Goal: Task Accomplishment & Management: Complete application form

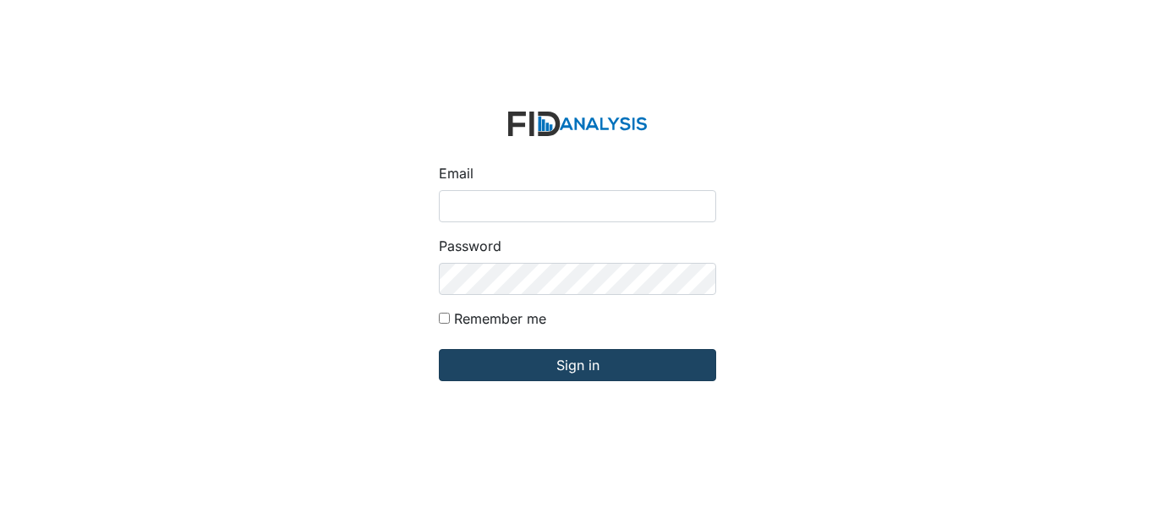
type input "[EMAIL_ADDRESS][DOMAIN_NAME]"
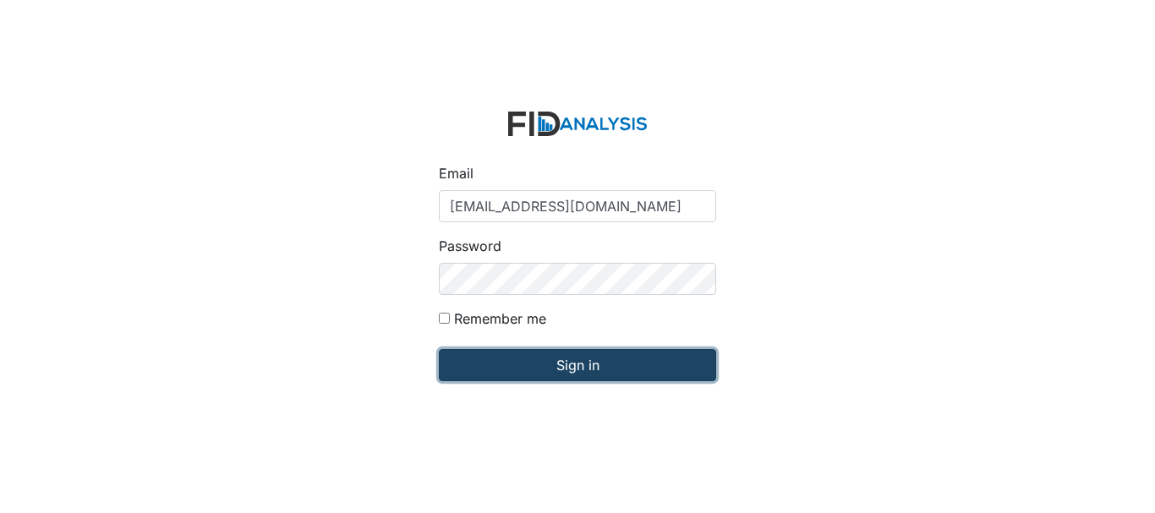
click at [538, 364] on input "Sign in" at bounding box center [577, 365] width 277 height 32
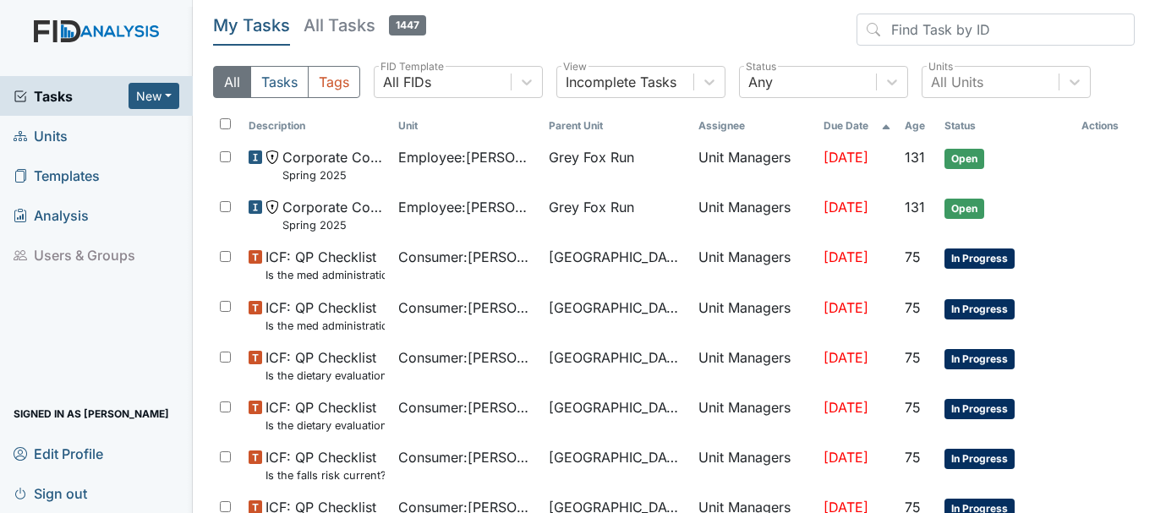
click at [57, 135] on span "Units" at bounding box center [41, 136] width 54 height 26
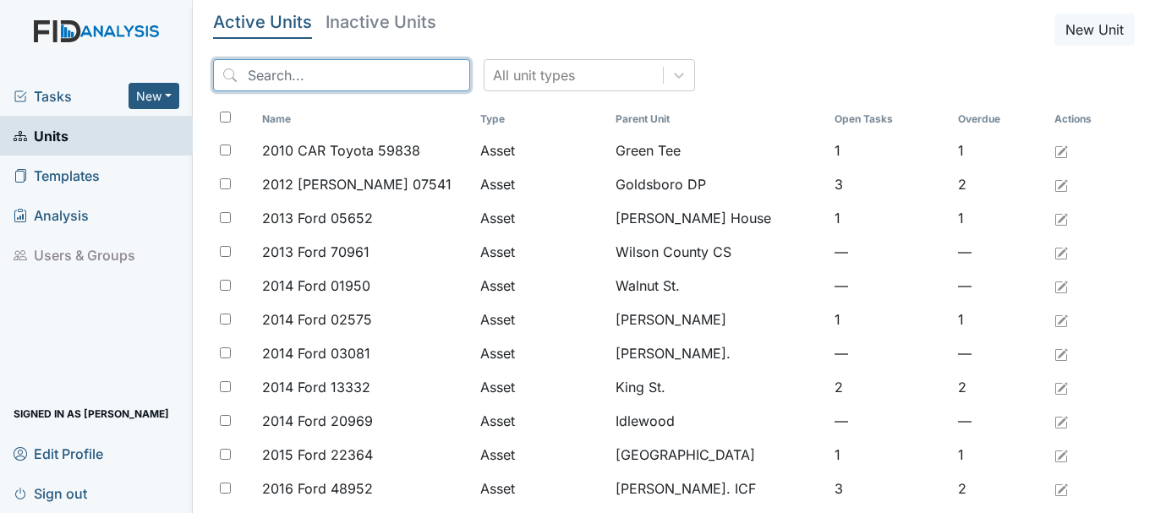
click at [298, 74] on input "search" at bounding box center [341, 75] width 257 height 32
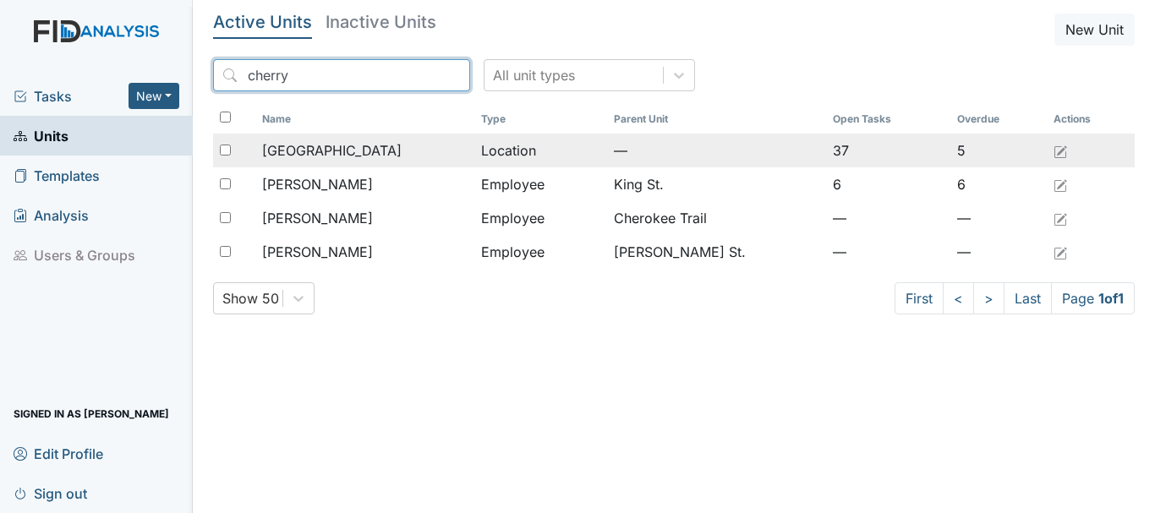
type input "cherry"
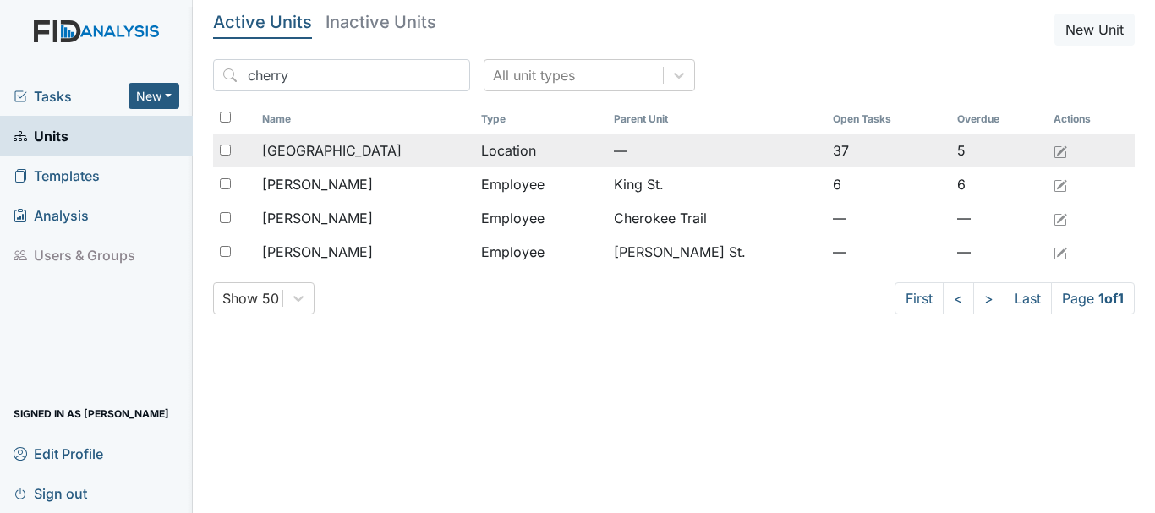
click at [326, 150] on span "[GEOGRAPHIC_DATA]" at bounding box center [331, 150] width 139 height 20
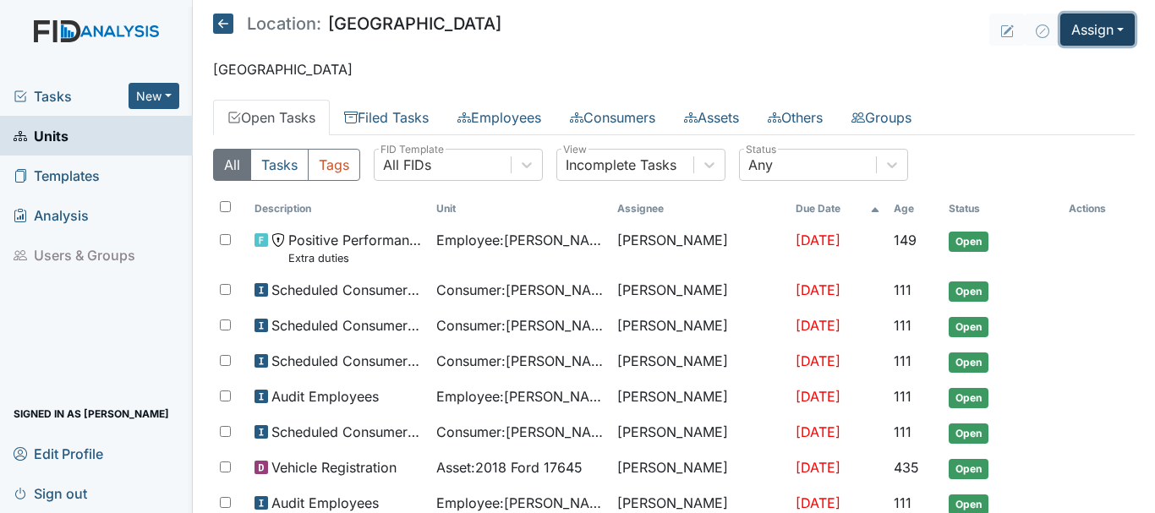
click at [1082, 36] on button "Assign" at bounding box center [1097, 30] width 74 height 32
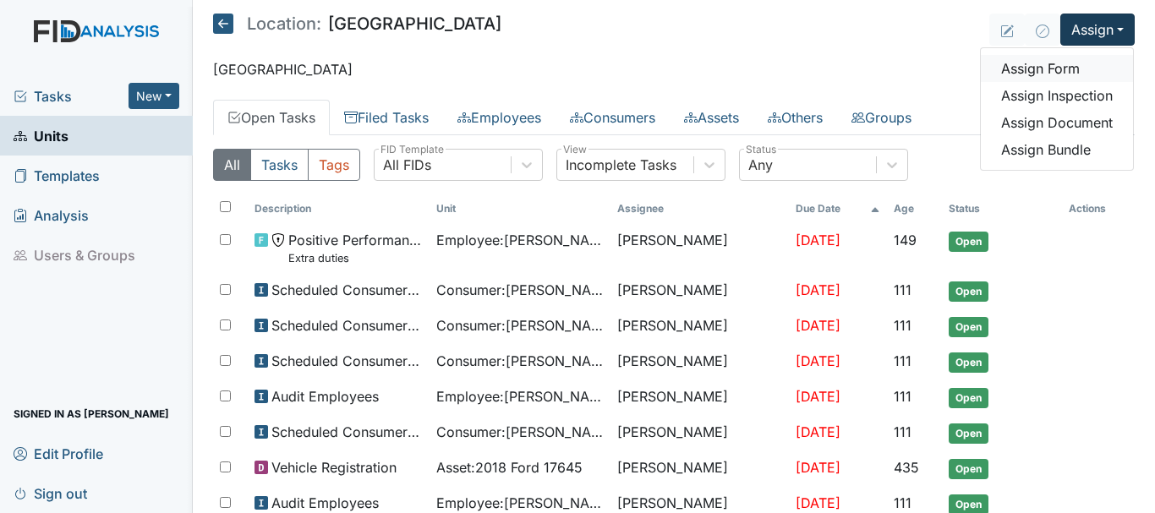
click at [1065, 68] on link "Assign Form" at bounding box center [1057, 68] width 152 height 27
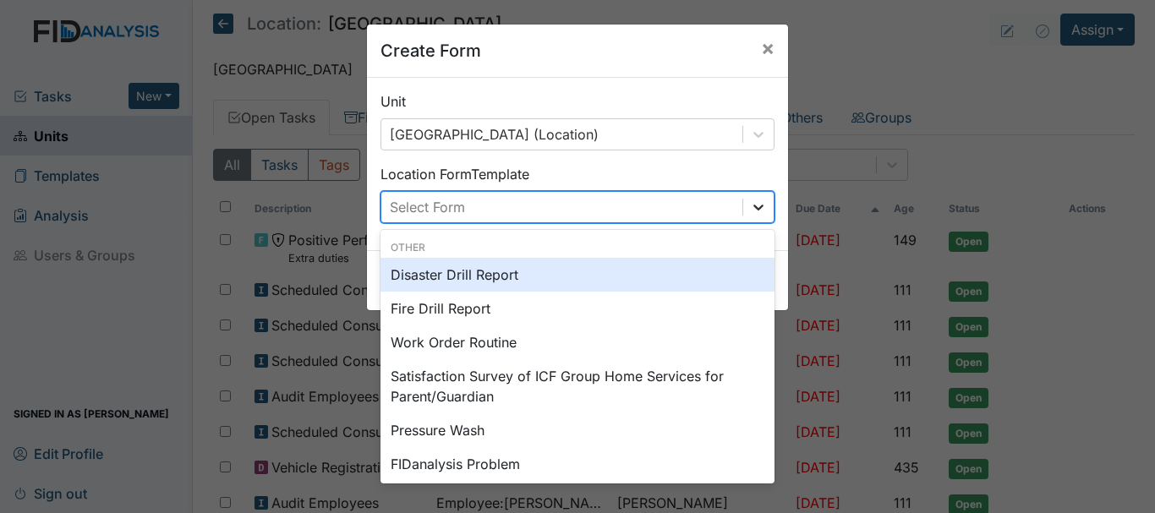
click at [753, 207] on icon at bounding box center [758, 208] width 10 height 6
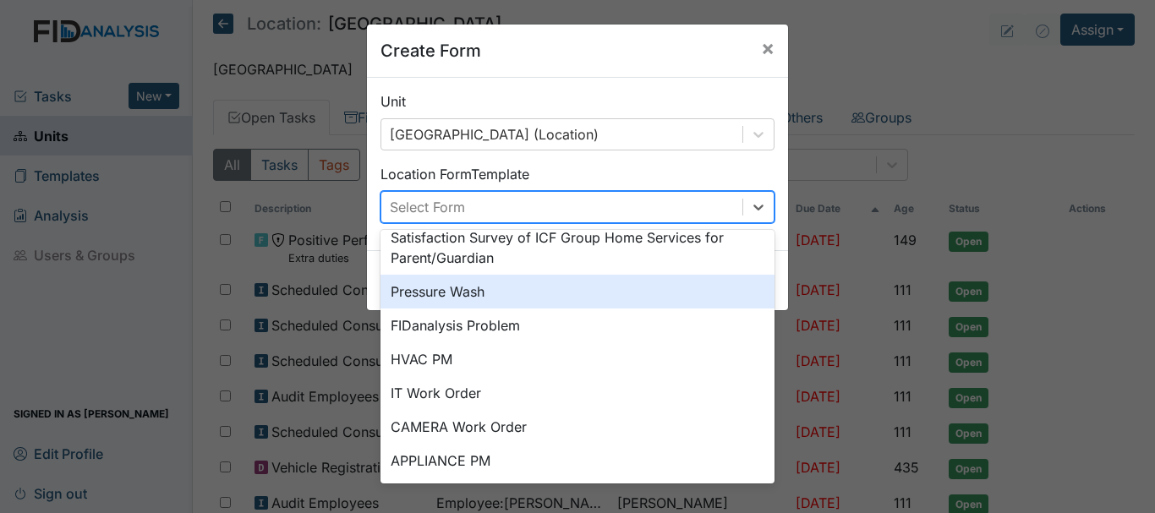
scroll to position [169, 0]
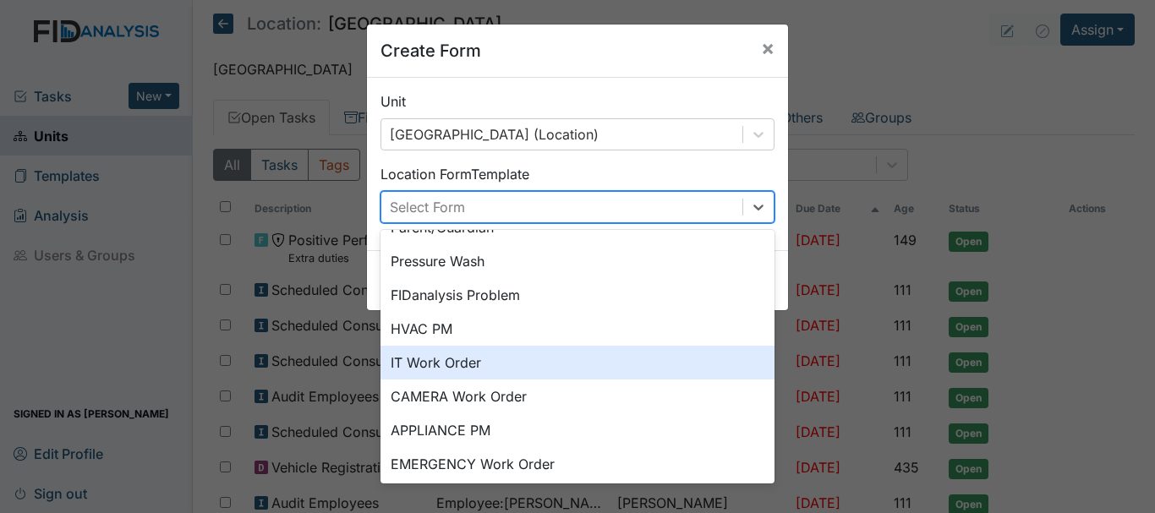
click at [475, 373] on div "IT Work Order" at bounding box center [577, 363] width 394 height 34
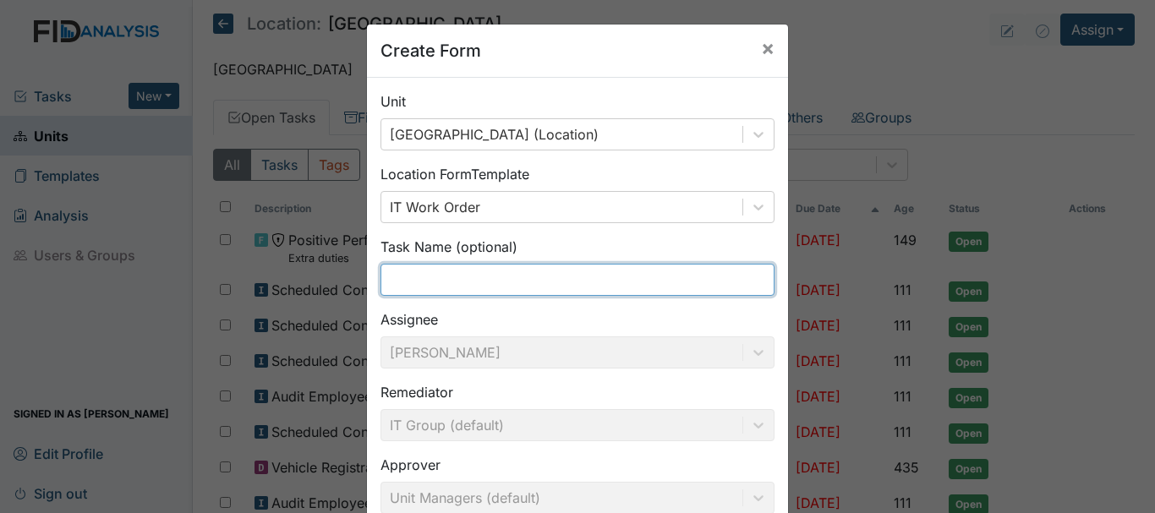
click at [432, 280] on input "text" at bounding box center [577, 280] width 394 height 32
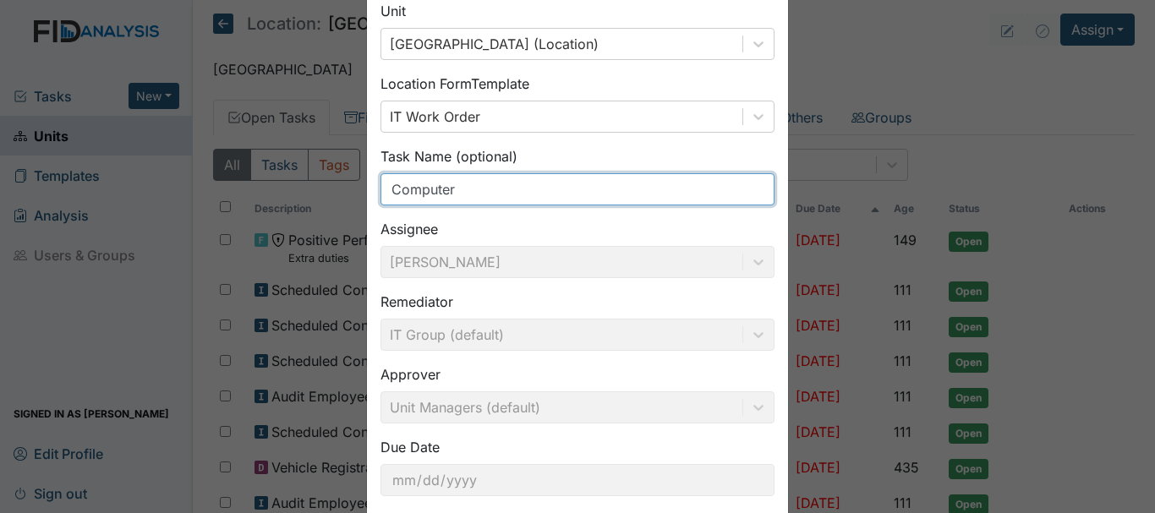
scroll to position [185, 0]
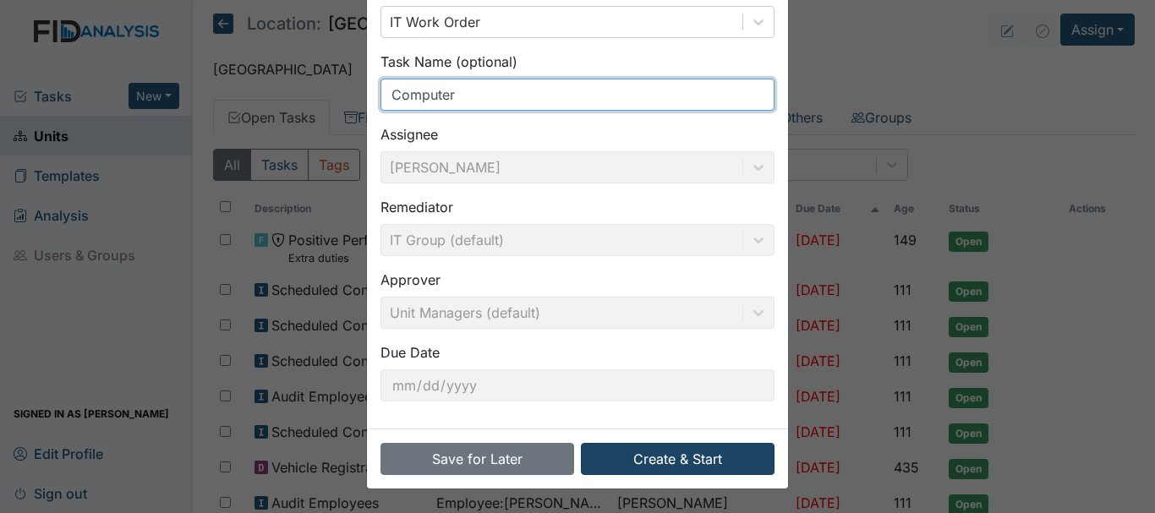
type input "Computer"
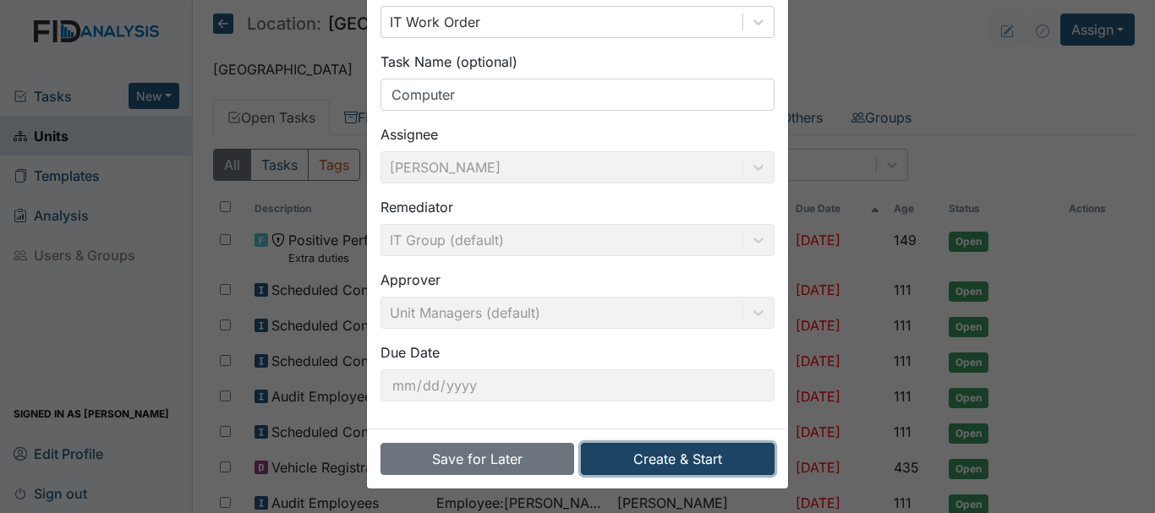
click at [707, 452] on button "Create & Start" at bounding box center [678, 459] width 194 height 32
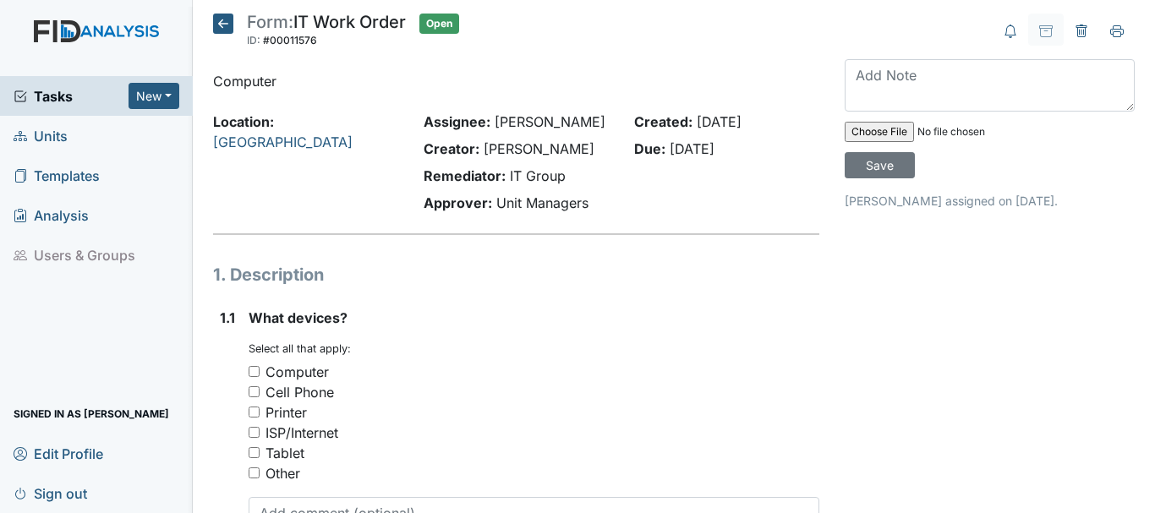
click at [254, 371] on input "Computer" at bounding box center [254, 371] width 11 height 11
checkbox input "true"
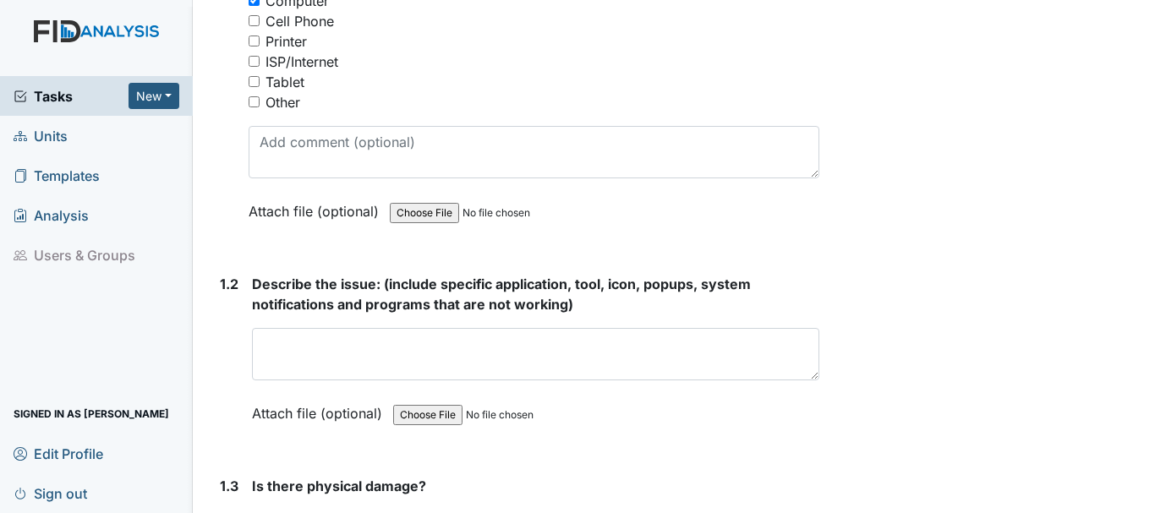
scroll to position [383, 0]
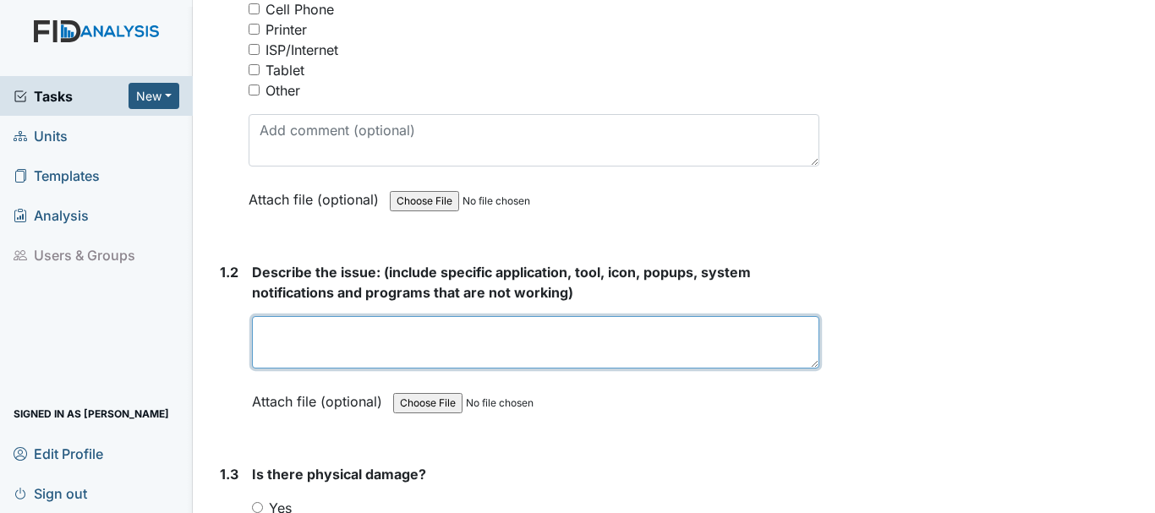
click at [325, 339] on textarea at bounding box center [535, 342] width 567 height 52
type textarea "C"
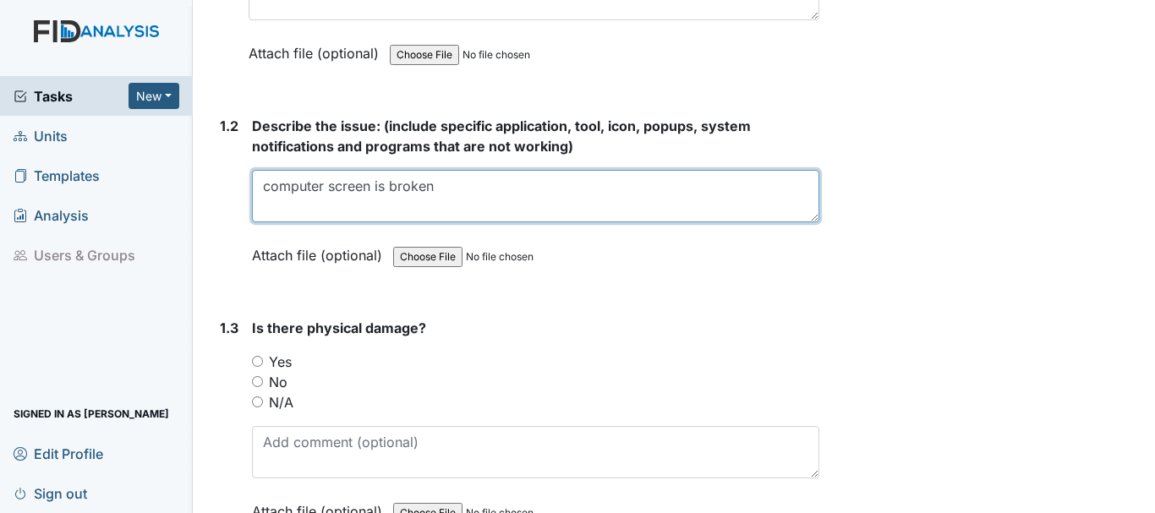
scroll to position [541, 0]
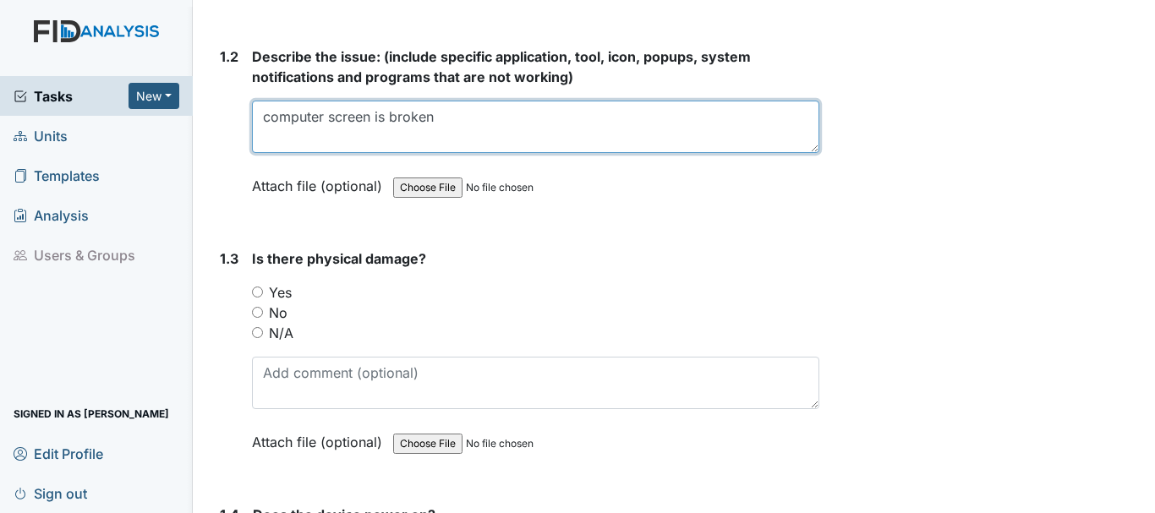
type textarea "computer screen is broken"
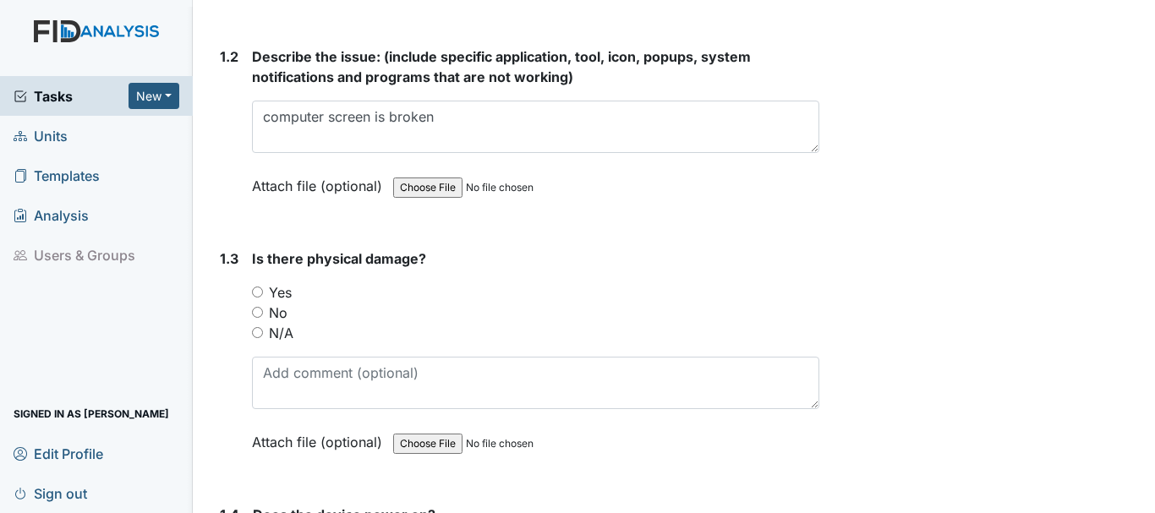
click at [261, 287] on input "Yes" at bounding box center [257, 292] width 11 height 11
radio input "true"
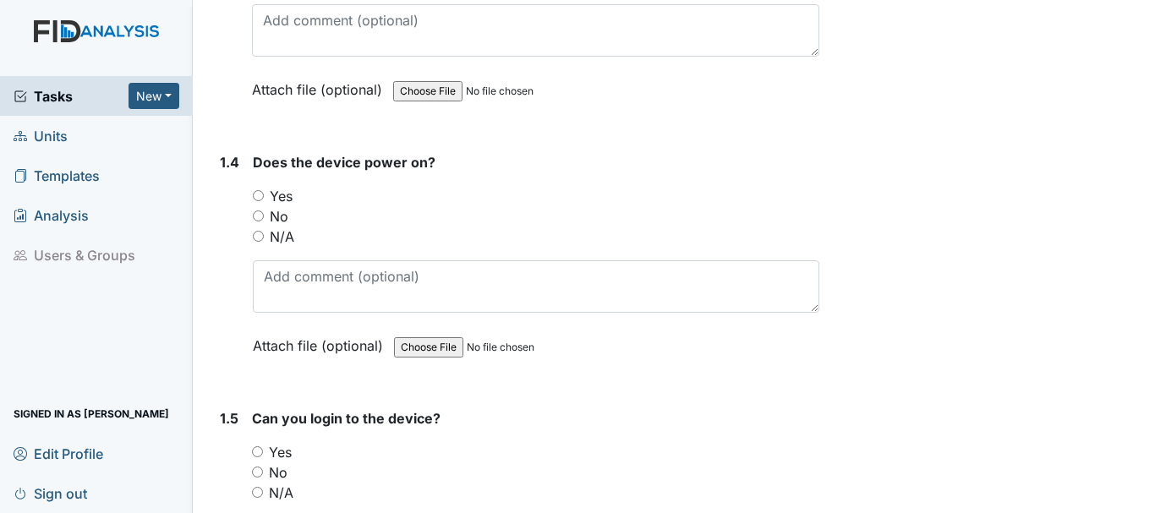
scroll to position [953, 0]
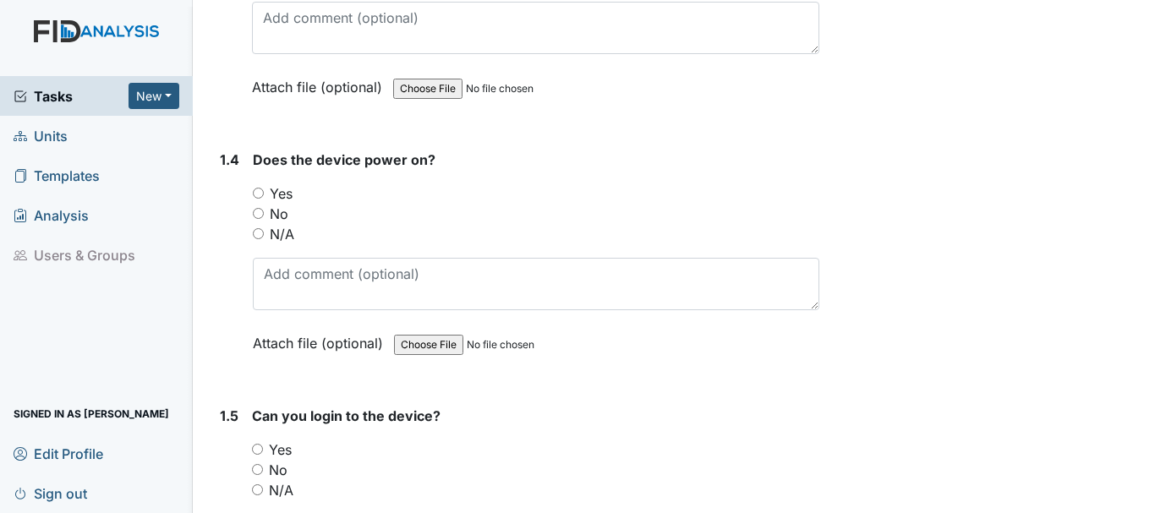
click at [258, 191] on input "Yes" at bounding box center [258, 193] width 11 height 11
radio input "true"
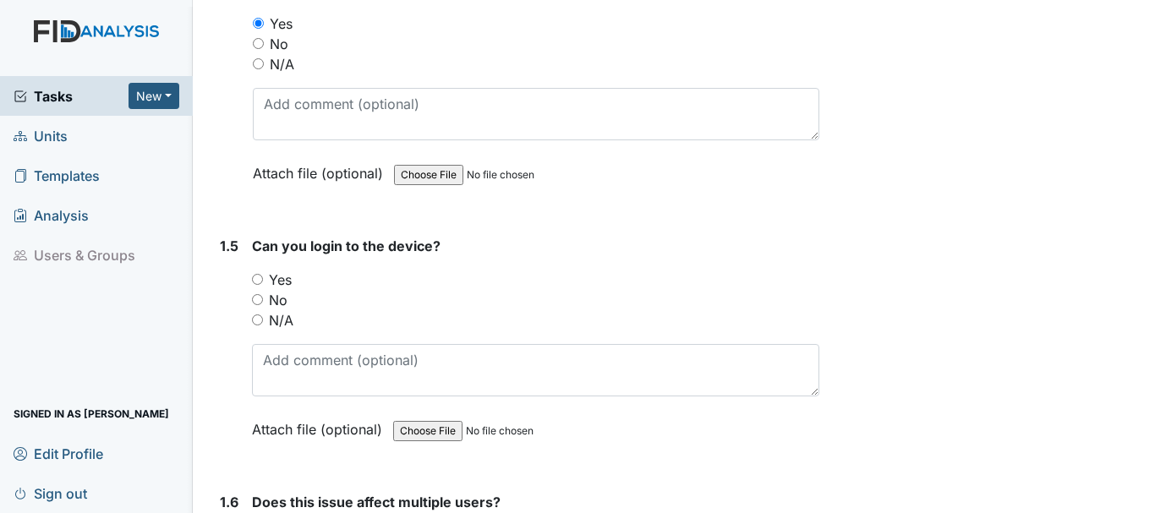
scroll to position [1123, 0]
click at [257, 280] on input "Yes" at bounding box center [257, 280] width 11 height 11
radio input "true"
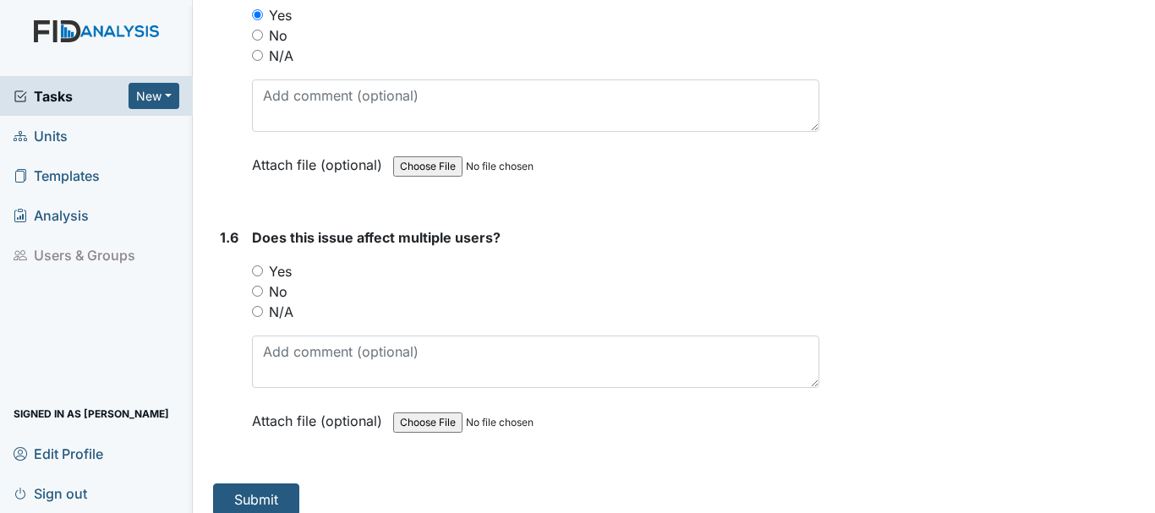
scroll to position [1390, 0]
click at [262, 291] on input "No" at bounding box center [257, 289] width 11 height 11
radio input "true"
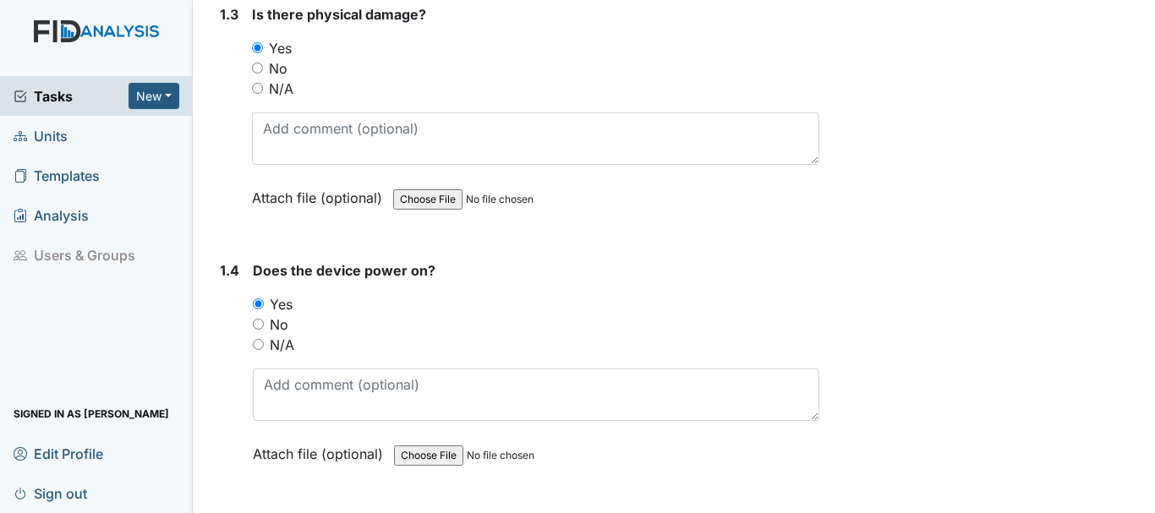
scroll to position [1404, 0]
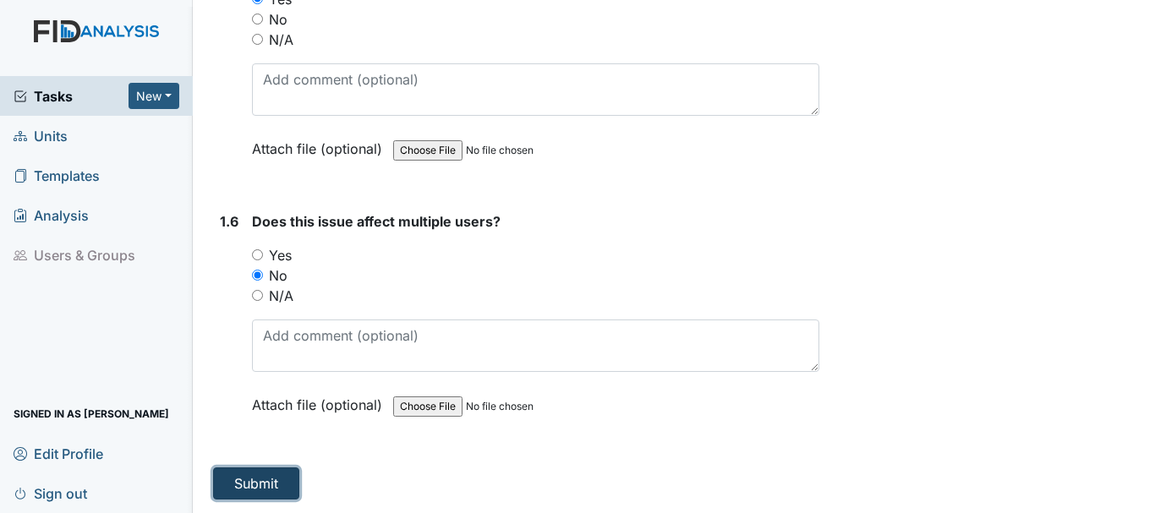
click at [268, 483] on button "Submit" at bounding box center [256, 483] width 86 height 32
